Goal: Browse casually: Explore the website without a specific task or goal

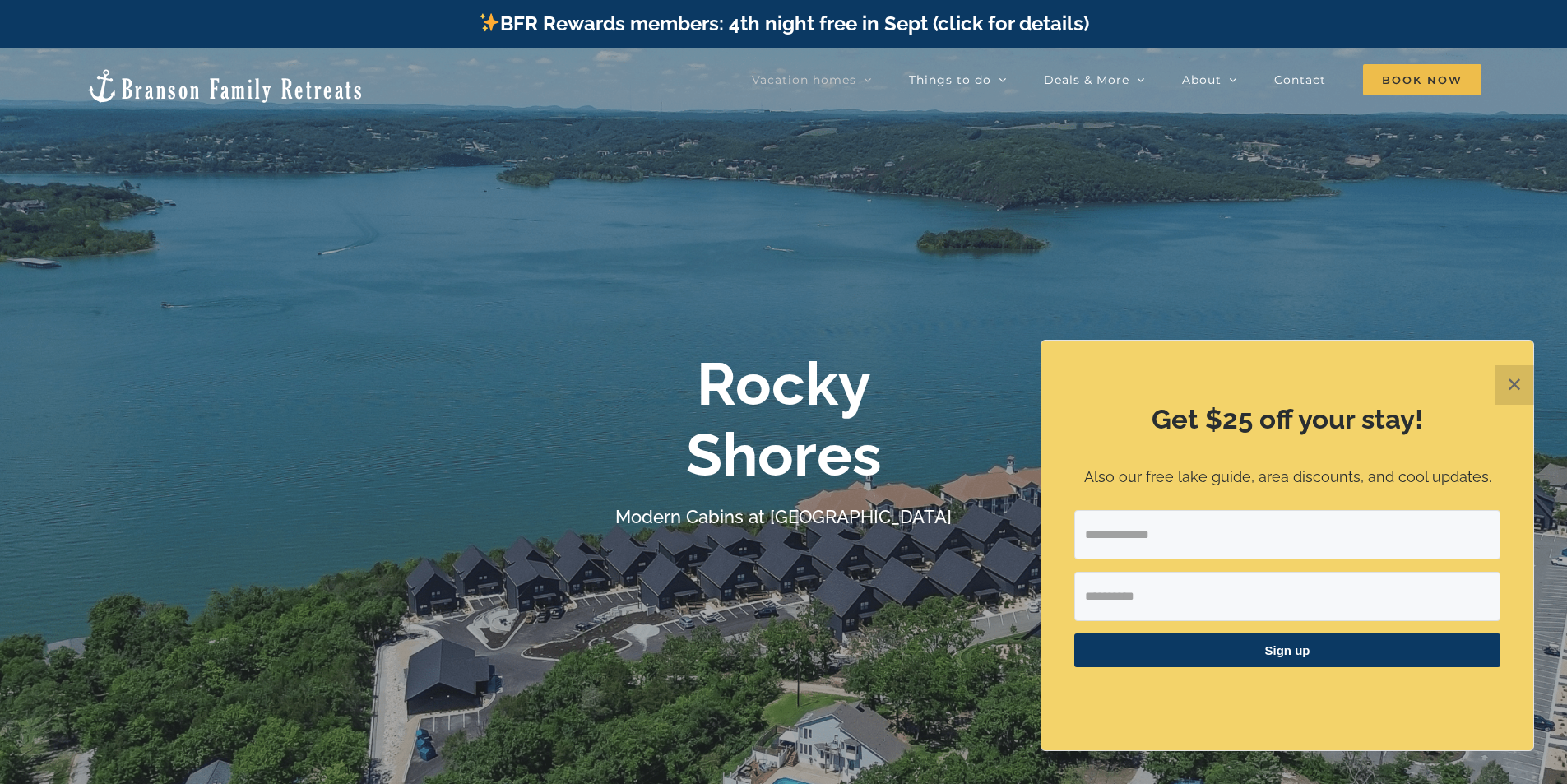
click at [1511, 381] on button "✕" at bounding box center [1514, 384] width 39 height 39
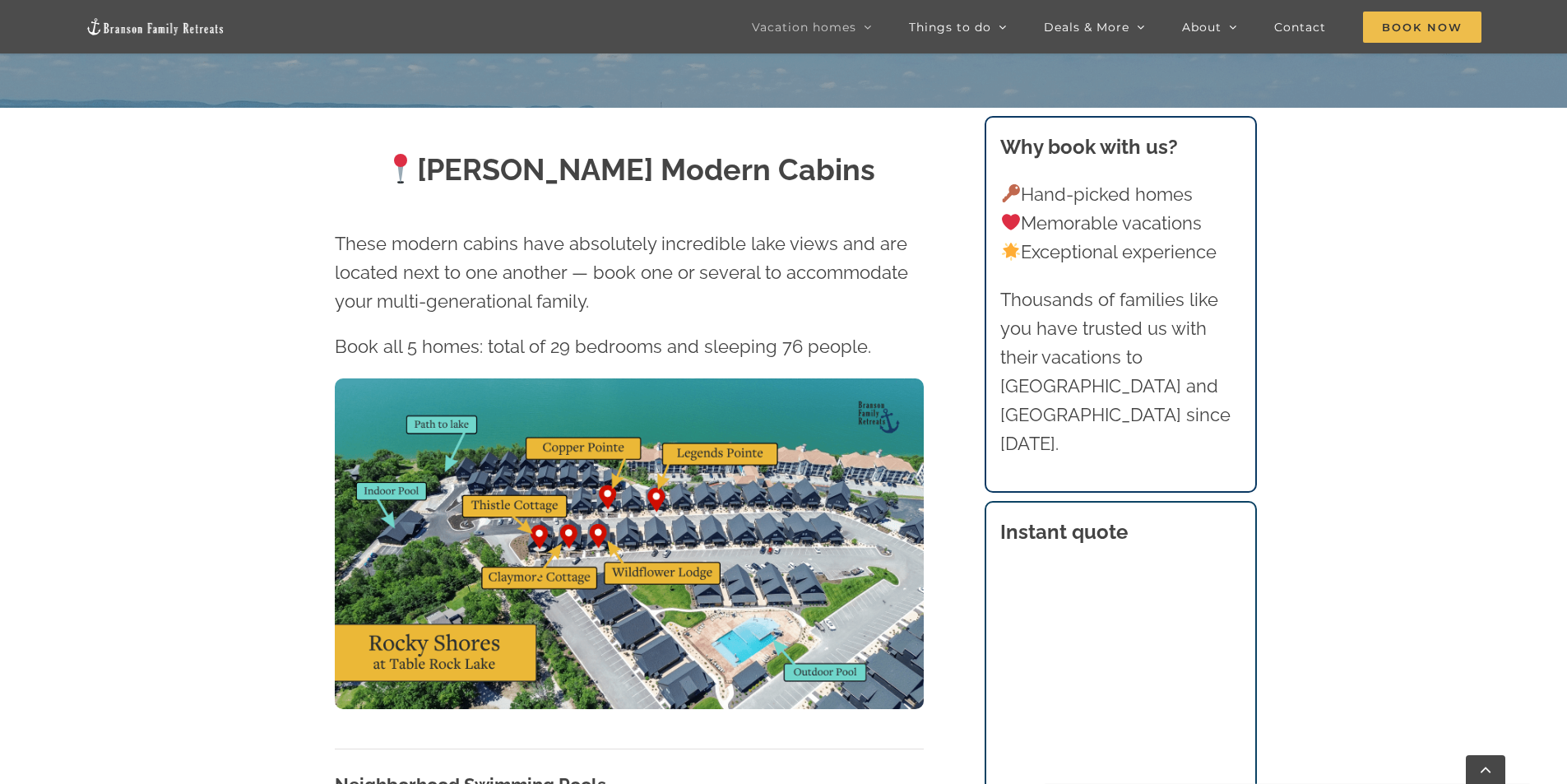
scroll to position [740, 0]
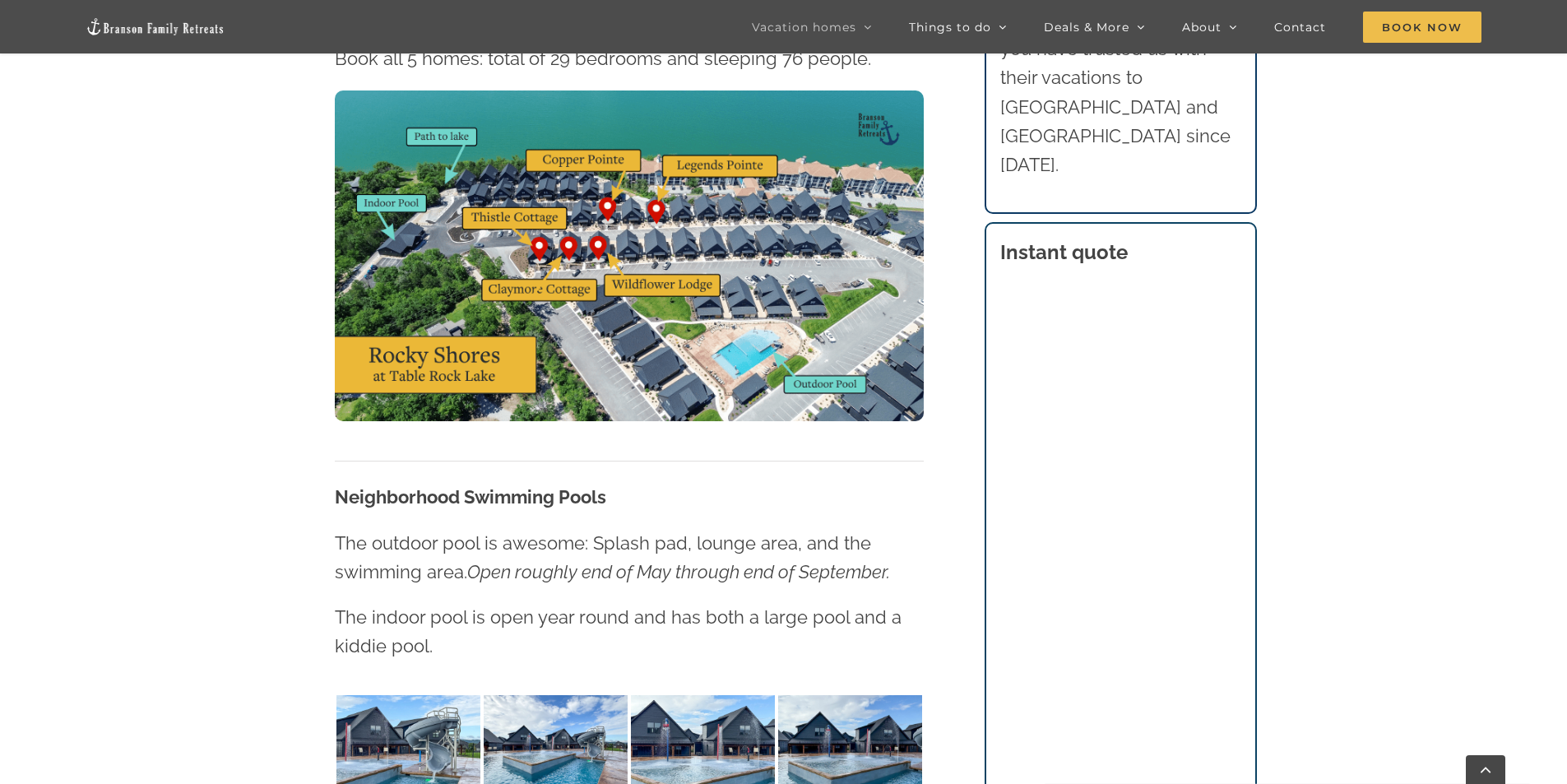
scroll to position [990, 0]
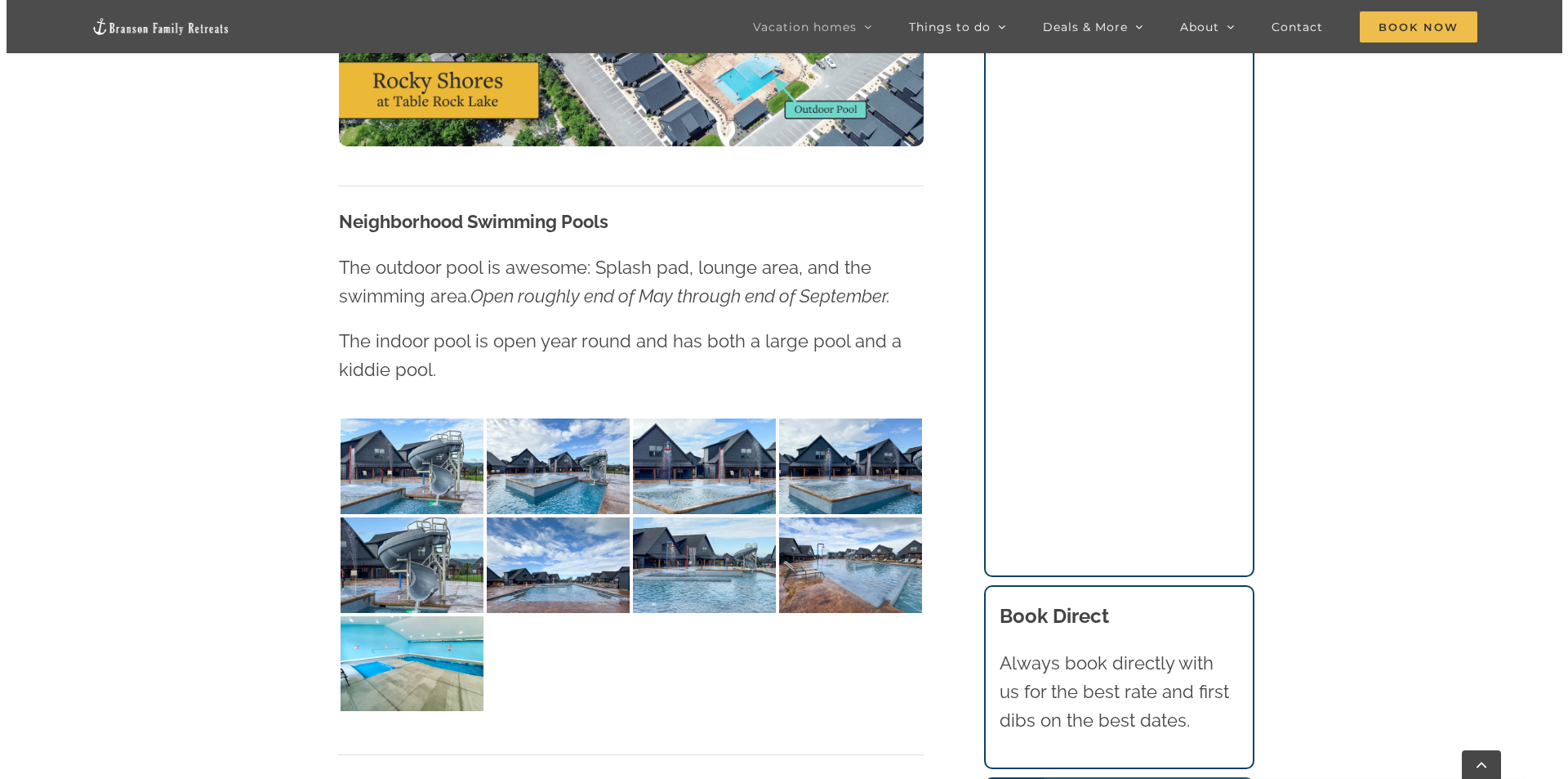
scroll to position [1311, 0]
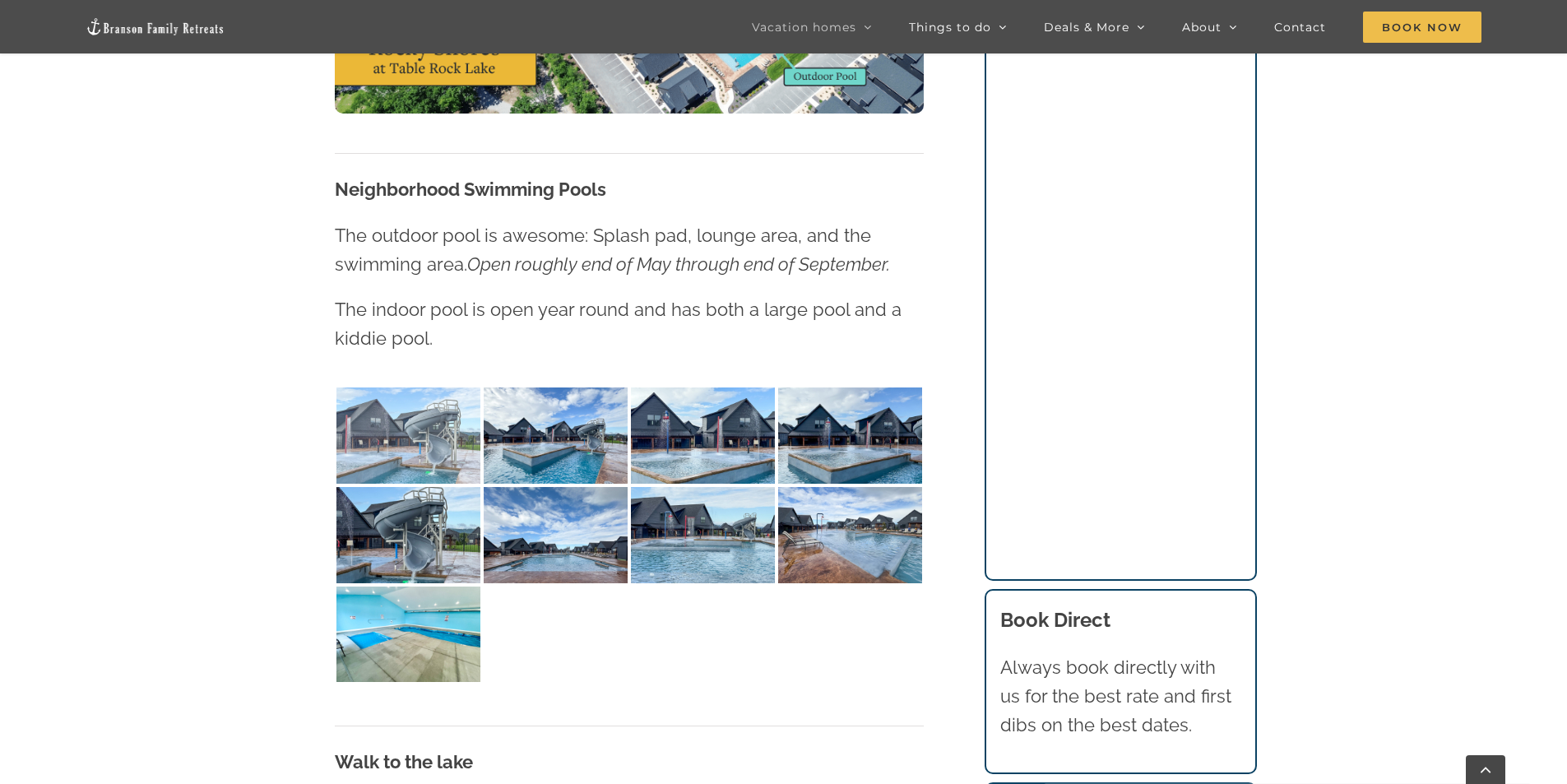
click at [429, 426] on img at bounding box center [408, 435] width 144 height 96
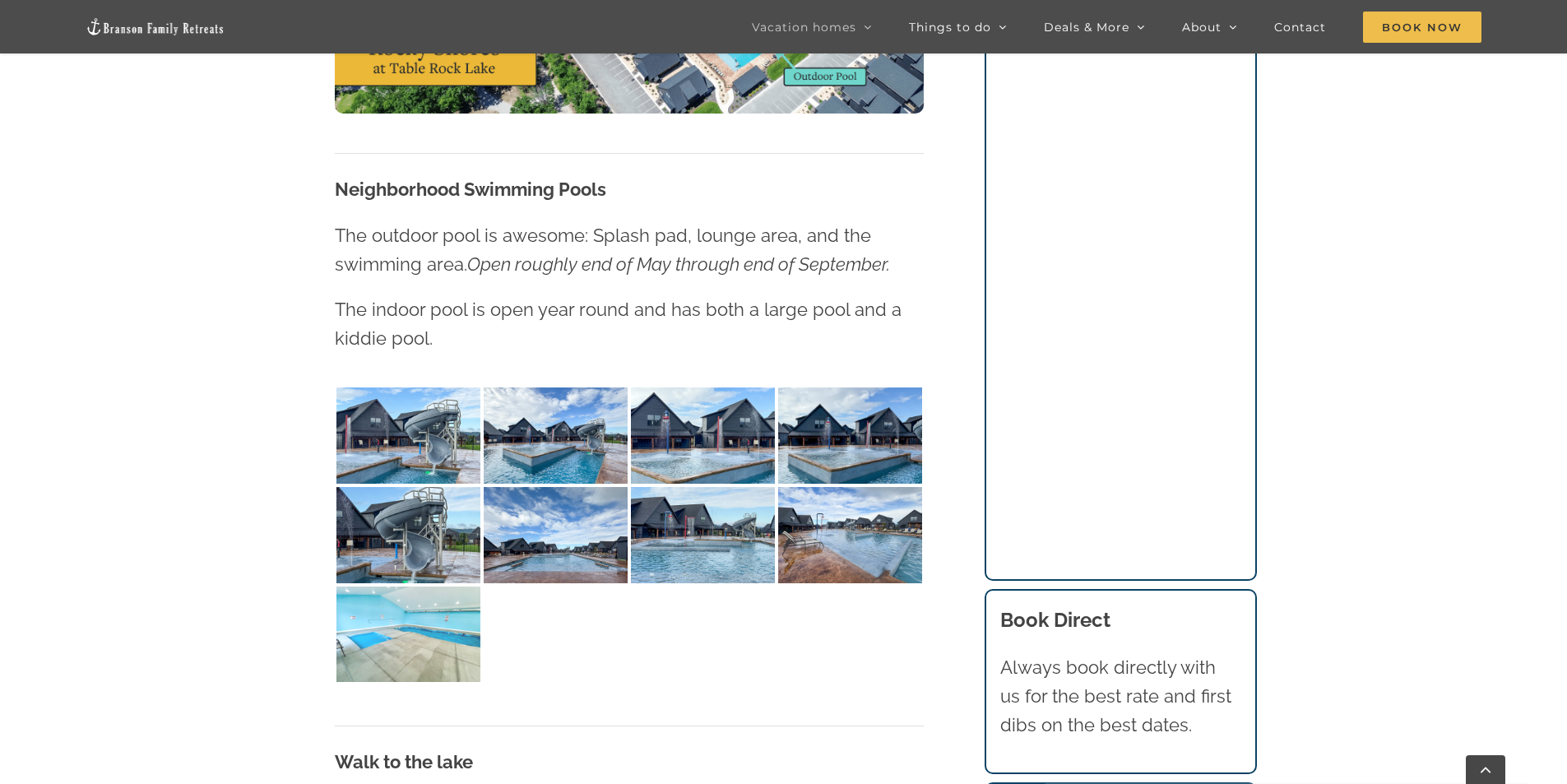
click at [410, 643] on img at bounding box center [408, 634] width 144 height 96
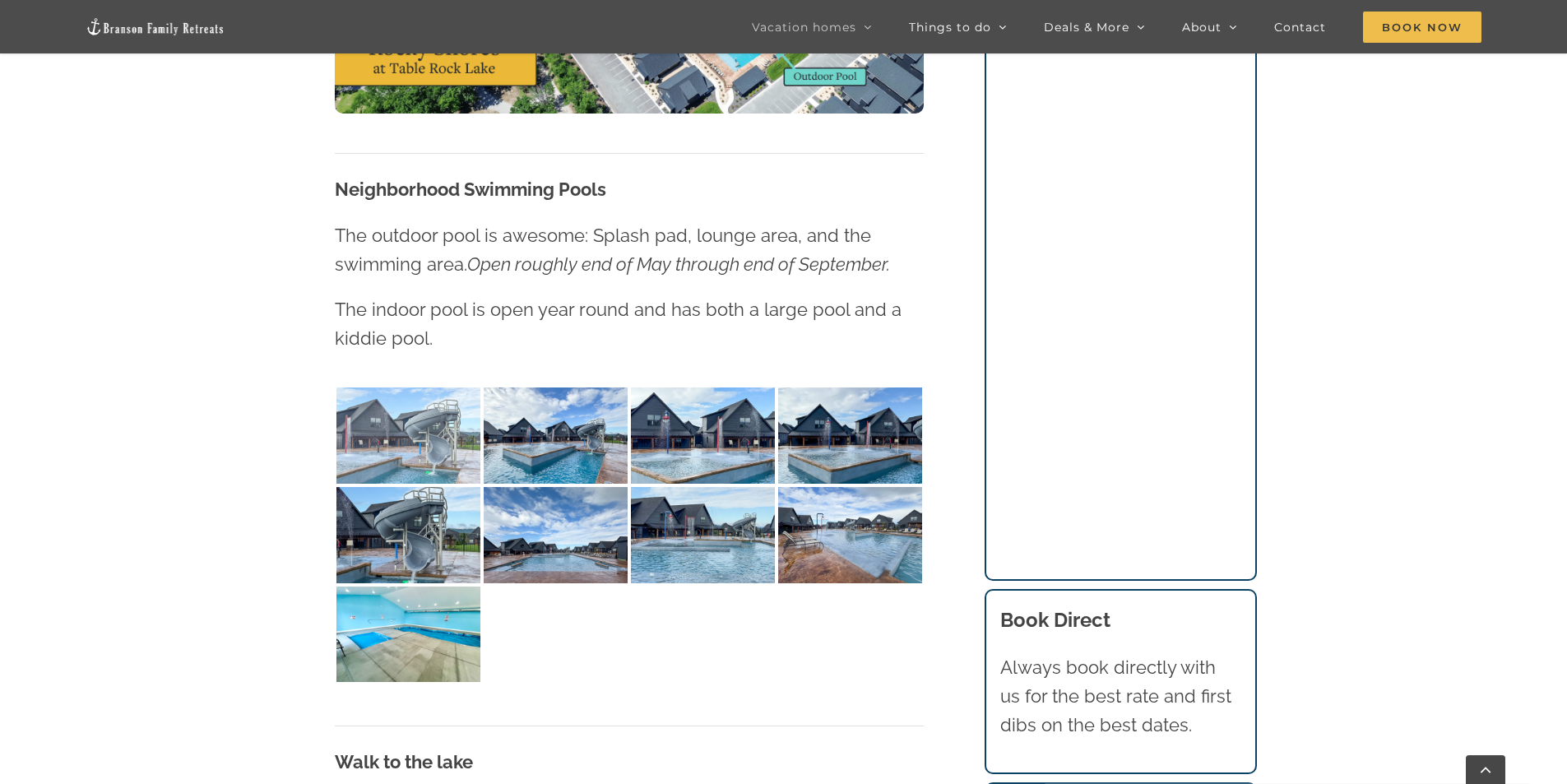
click at [416, 414] on img at bounding box center [408, 435] width 144 height 96
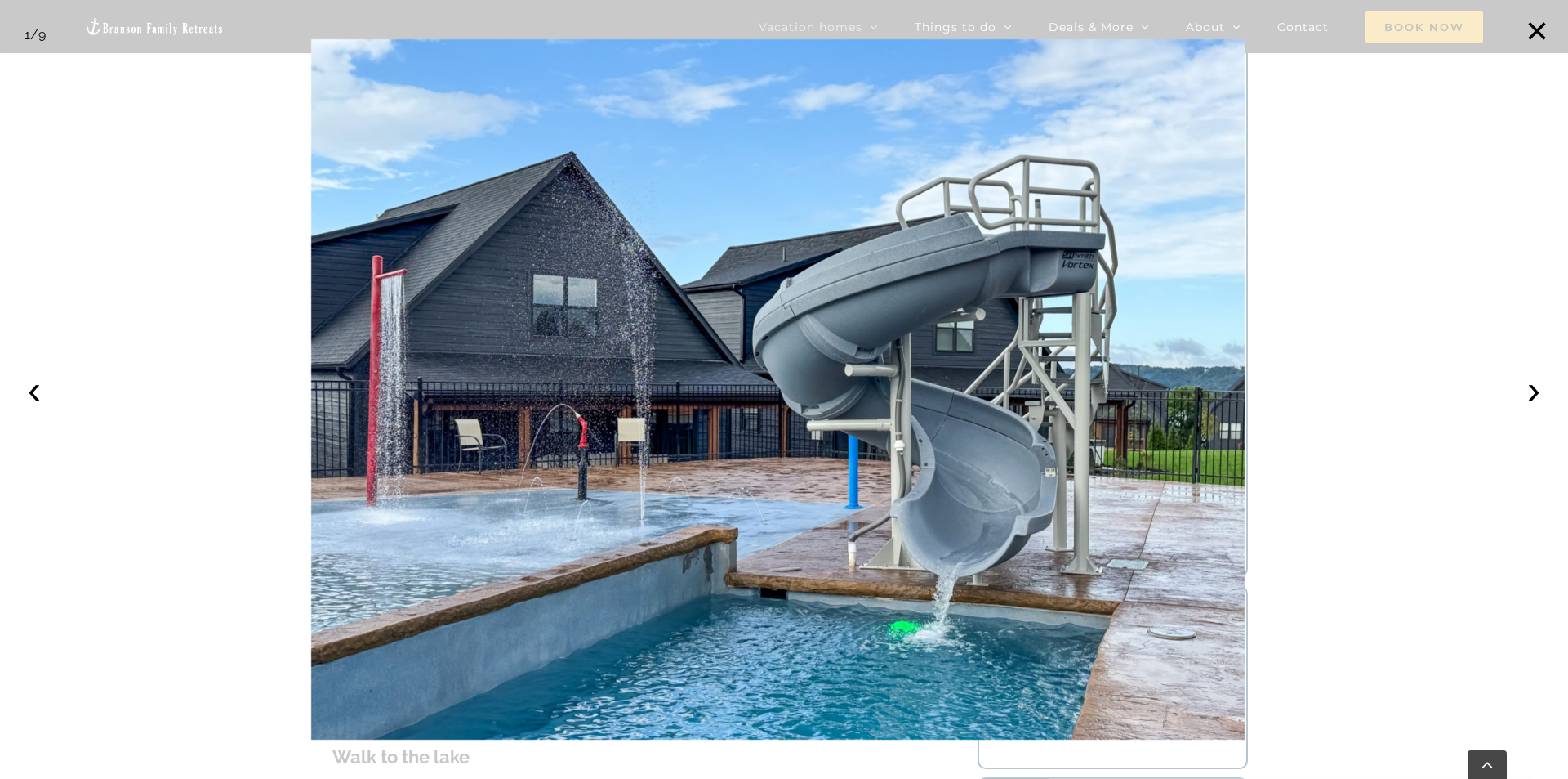
drag, startPoint x: 119, startPoint y: 474, endPoint x: 141, endPoint y: 478, distance: 22.4
click at [119, 474] on div at bounding box center [784, 390] width 1568 height 779
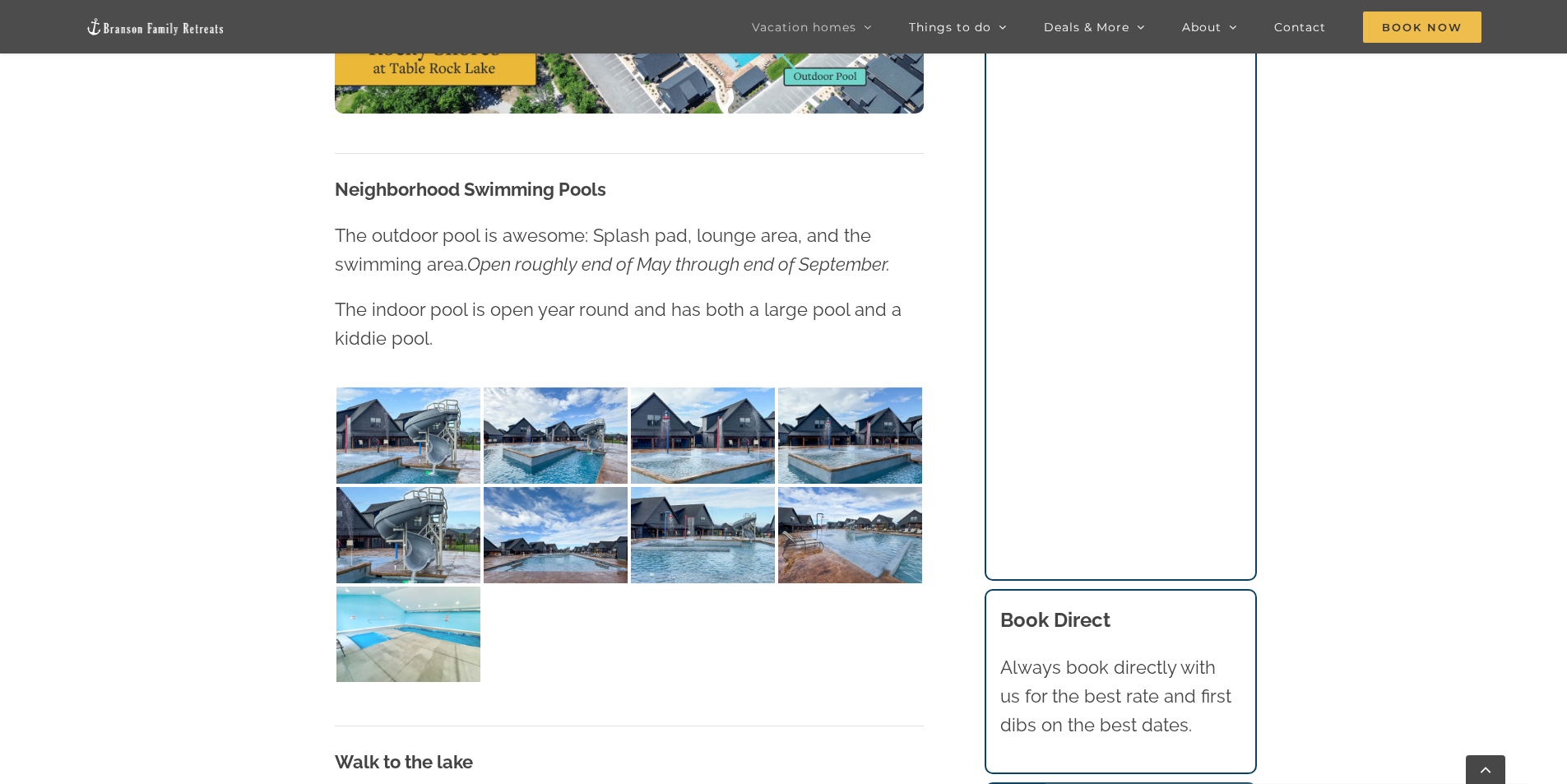
click at [373, 634] on img at bounding box center [408, 634] width 144 height 96
